Goal: Task Accomplishment & Management: Manage account settings

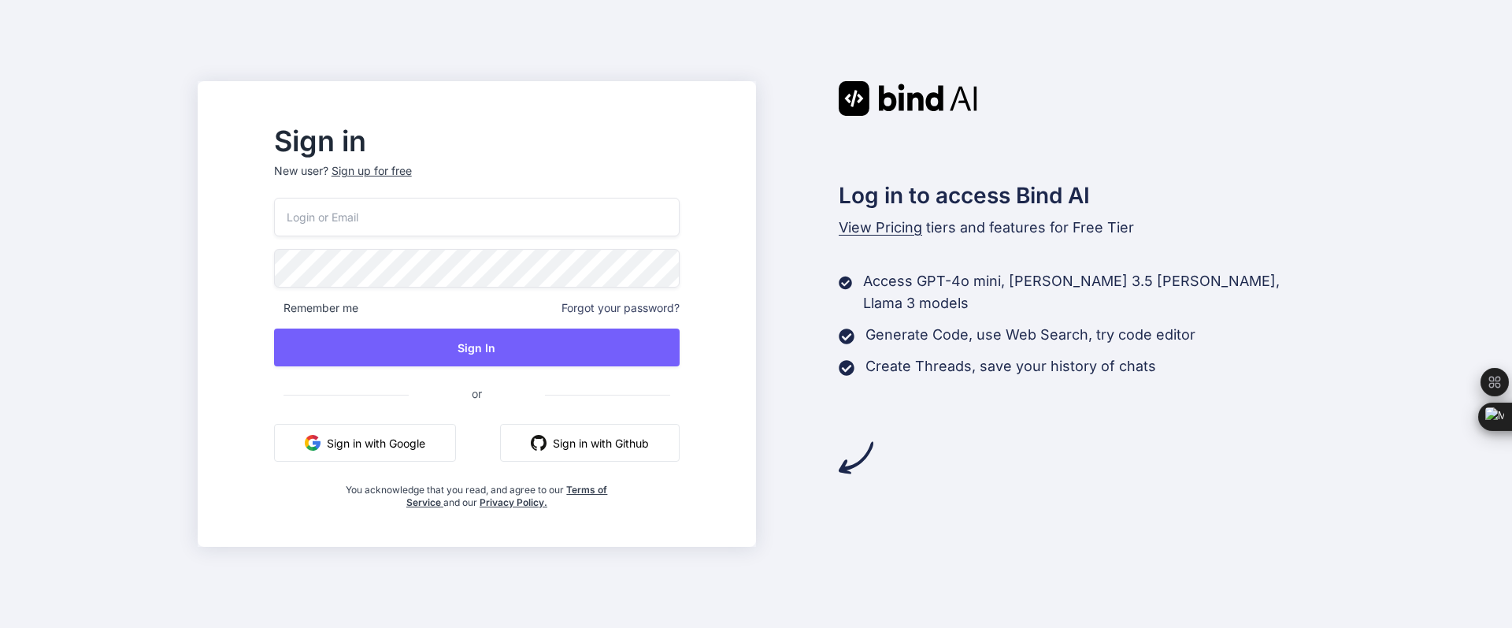
type input "anhhuehome@gmail.com"
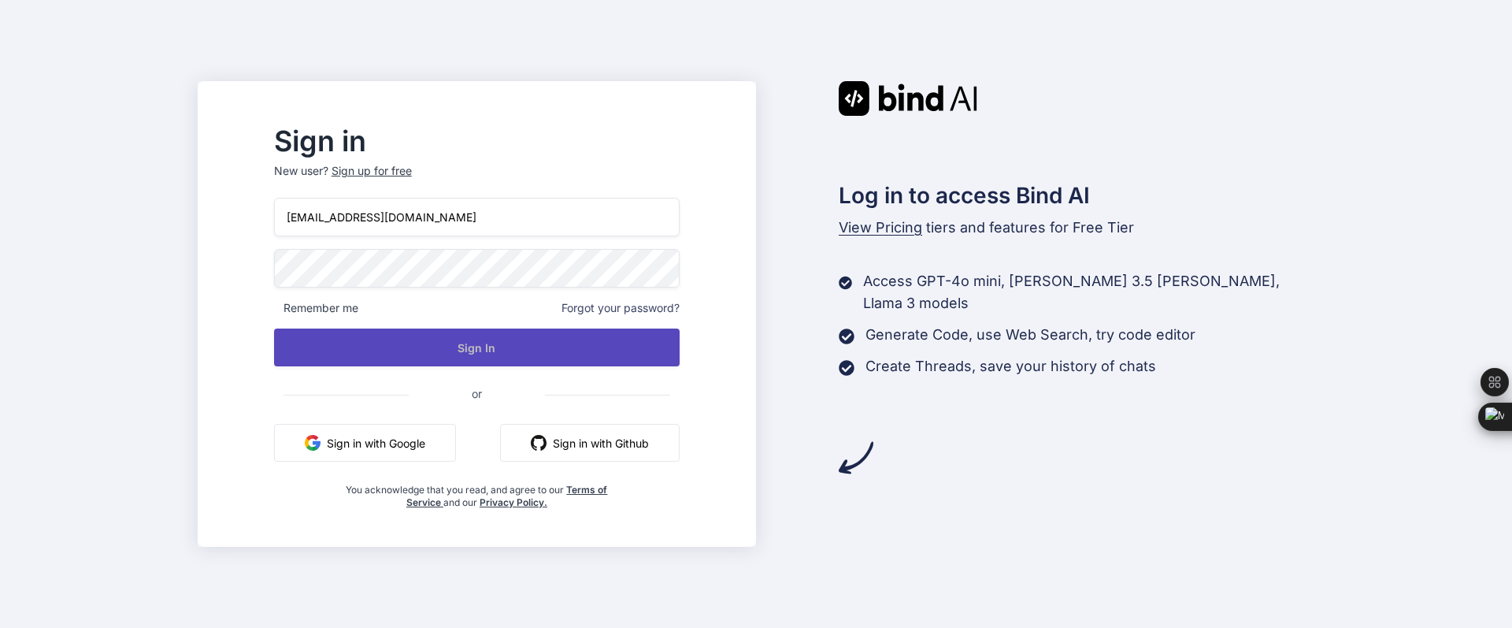
click at [680, 354] on button "Sign In" at bounding box center [477, 347] width 406 height 38
click at [556, 346] on button "Sign In" at bounding box center [477, 347] width 406 height 38
